Goal: Find specific page/section: Find specific page/section

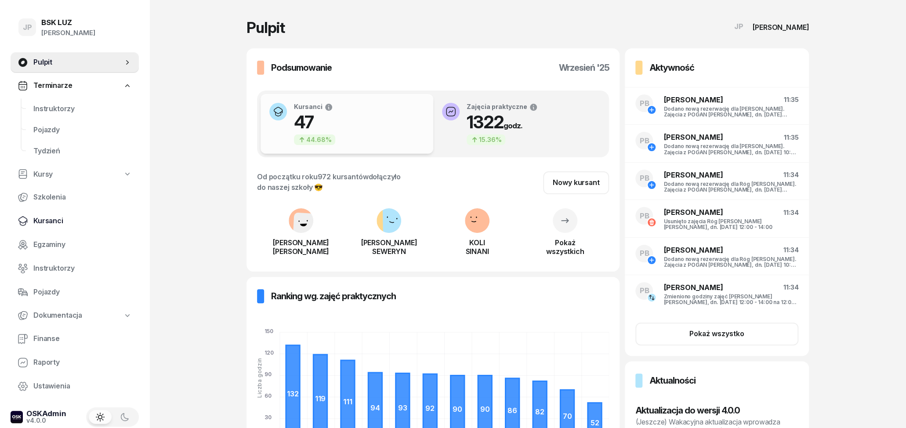
click at [66, 218] on span "Kursanci" at bounding box center [82, 220] width 98 height 11
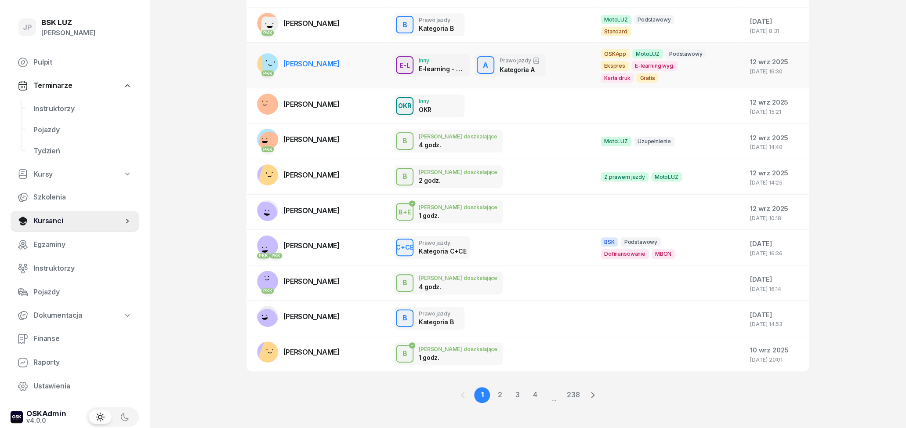
scroll to position [109, 0]
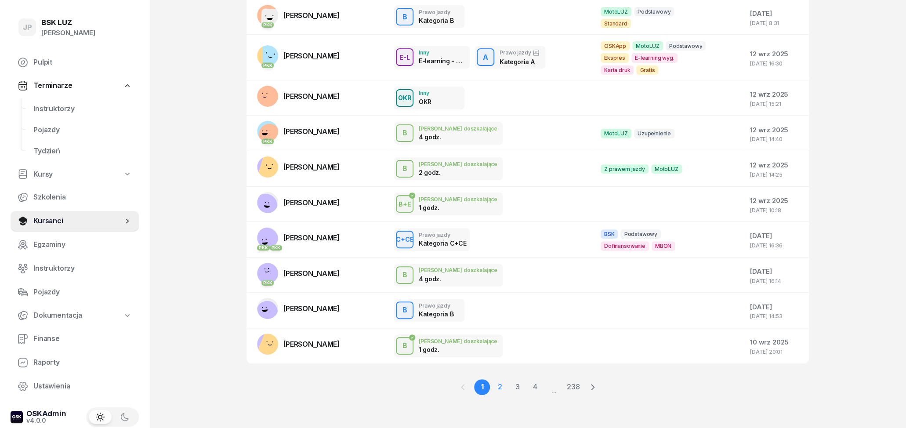
click at [498, 386] on link "2" at bounding box center [500, 387] width 16 height 16
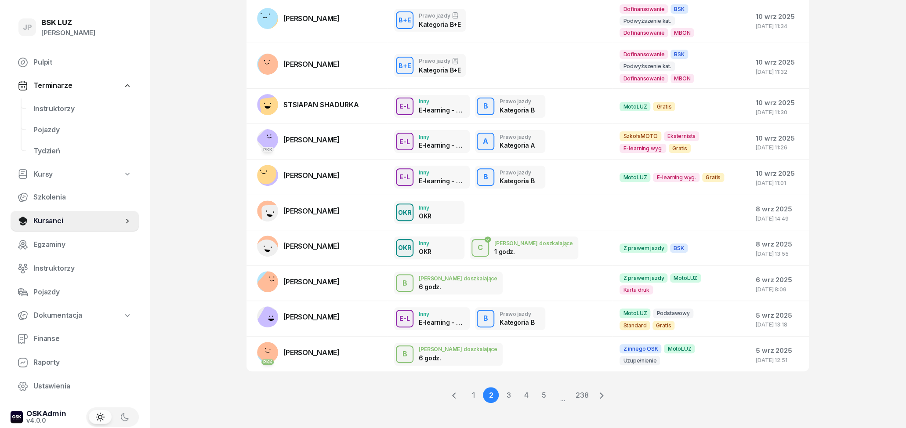
scroll to position [120, 0]
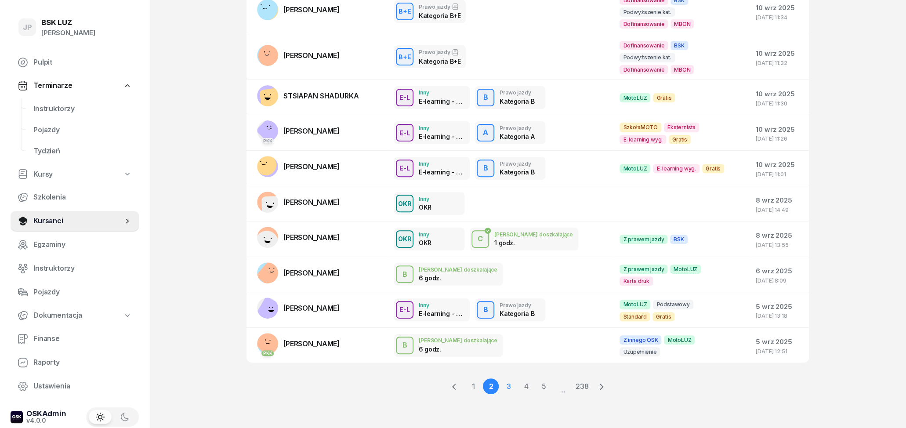
click at [507, 388] on link "3" at bounding box center [509, 386] width 16 height 16
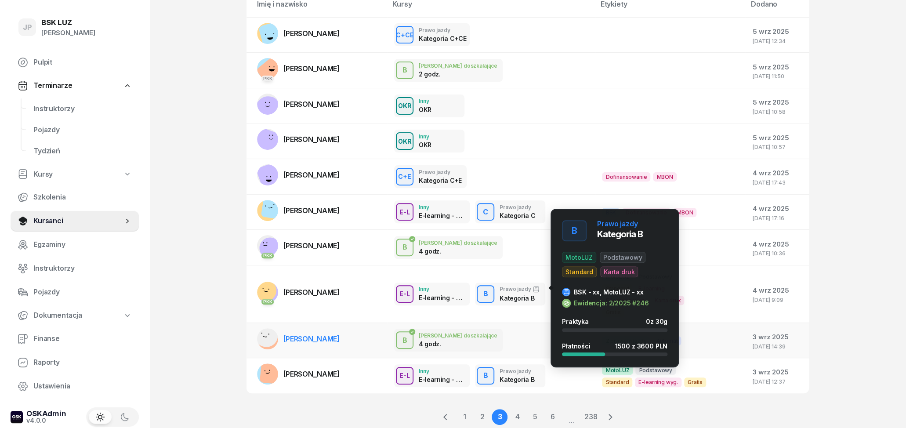
scroll to position [109, 0]
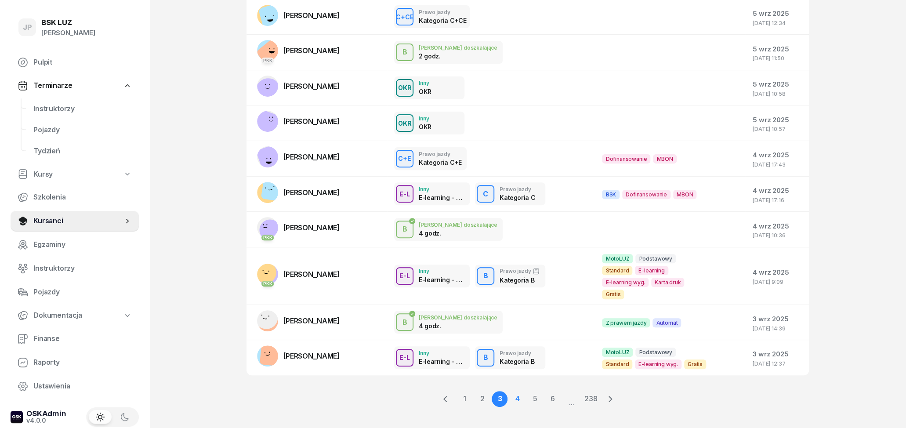
click at [518, 391] on link "4" at bounding box center [517, 399] width 16 height 16
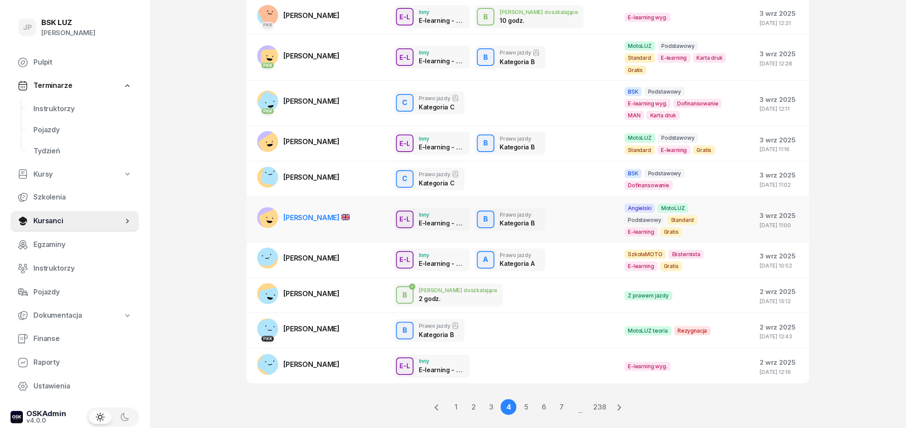
click at [347, 213] on span "[PERSON_NAME]" at bounding box center [316, 217] width 66 height 9
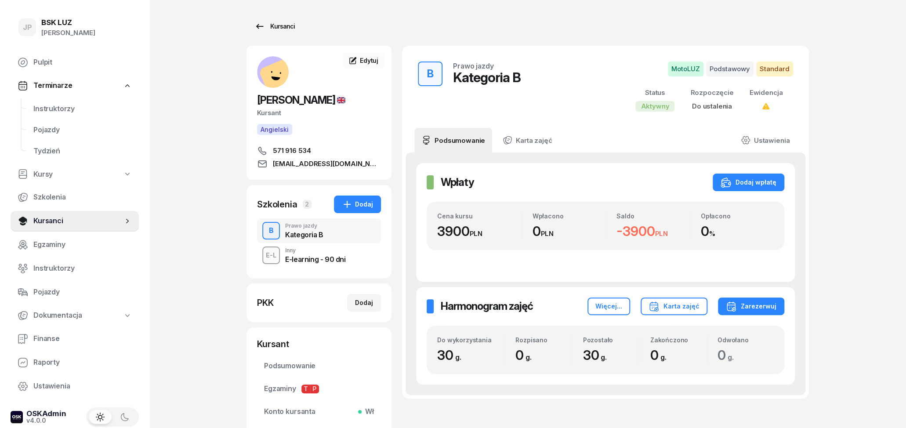
click at [257, 25] on icon at bounding box center [259, 26] width 11 height 11
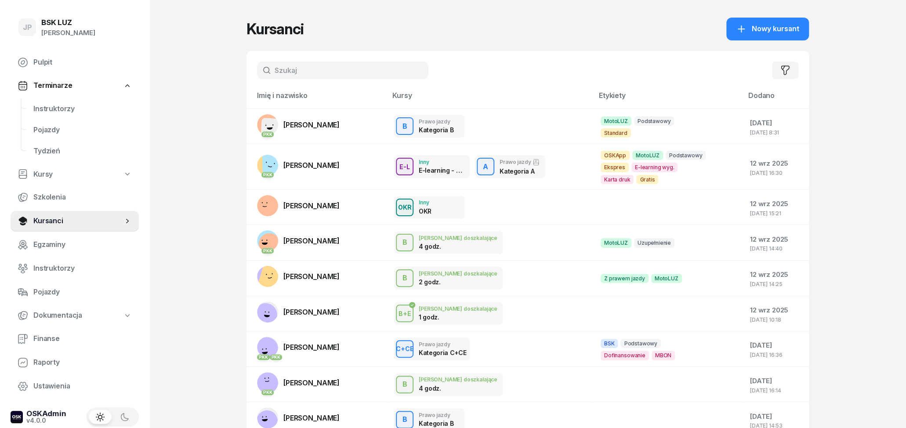
click at [316, 73] on input "text" at bounding box center [342, 71] width 171 height 18
click at [330, 75] on input "text" at bounding box center [342, 71] width 171 height 18
click at [323, 71] on input "text" at bounding box center [342, 71] width 171 height 18
click at [306, 69] on input "text" at bounding box center [342, 71] width 171 height 18
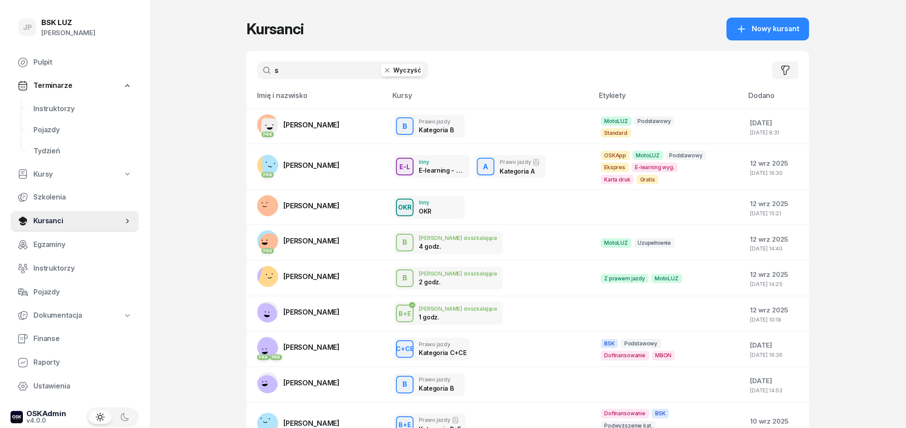
type input "s"
